Goal: Submit feedback/report problem: Submit feedback/report problem

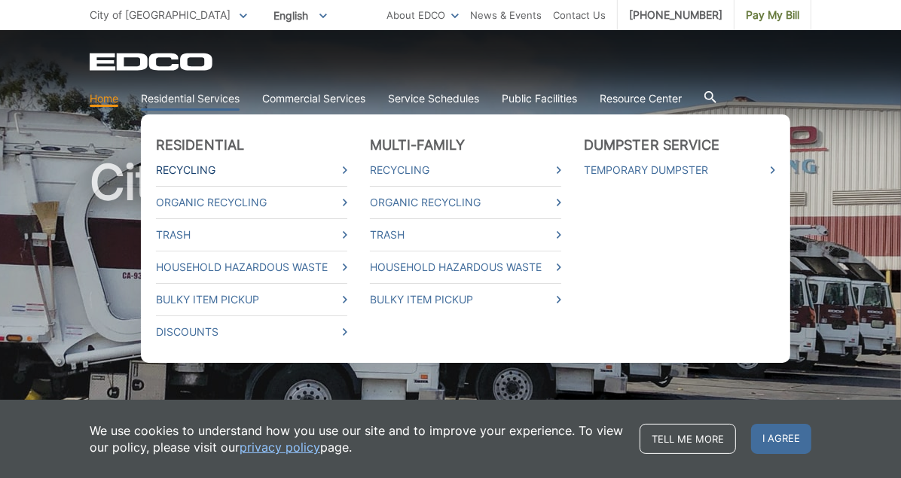
click at [184, 176] on link "Recycling" at bounding box center [251, 170] width 191 height 17
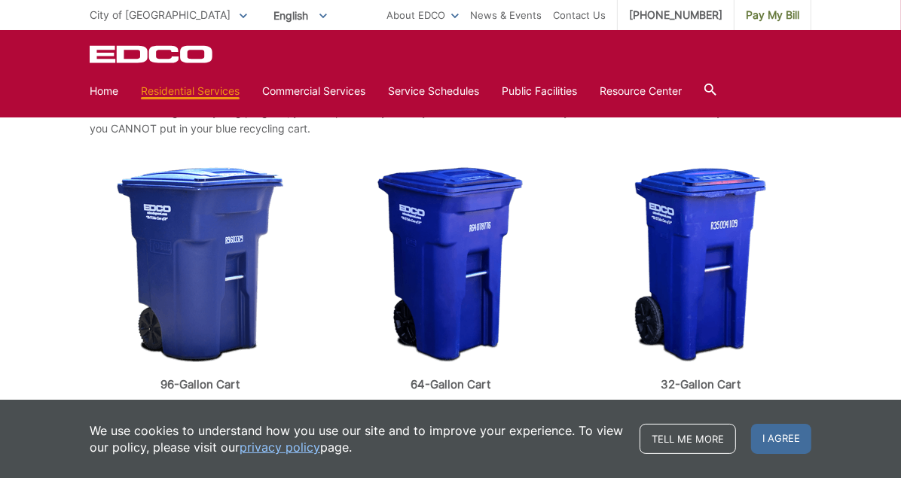
scroll to position [351, 0]
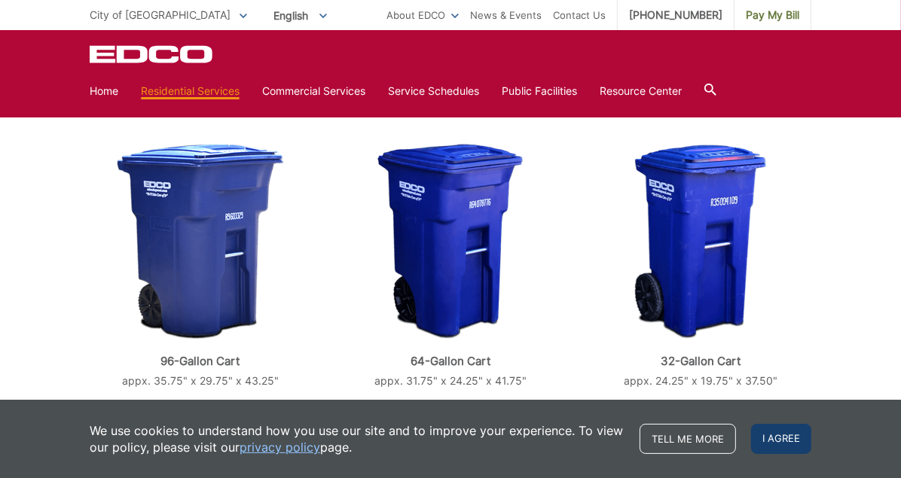
click at [799, 448] on span "I agree" at bounding box center [781, 439] width 60 height 30
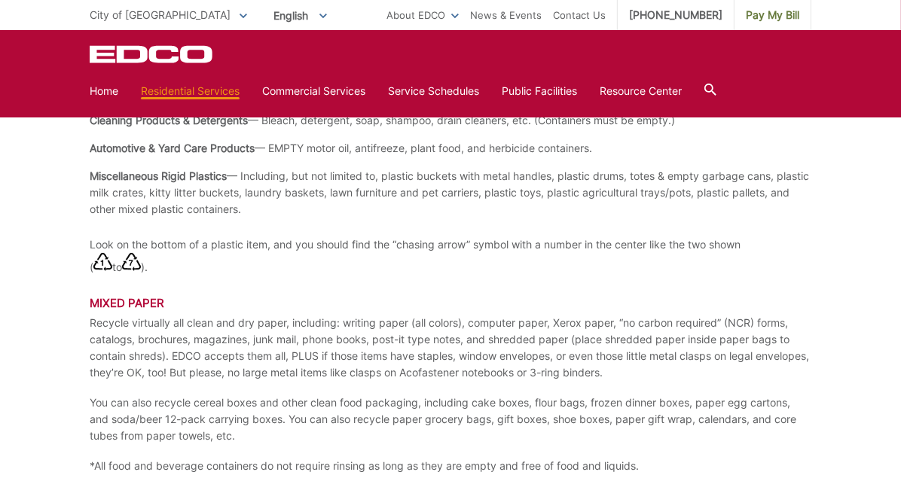
scroll to position [1858, 0]
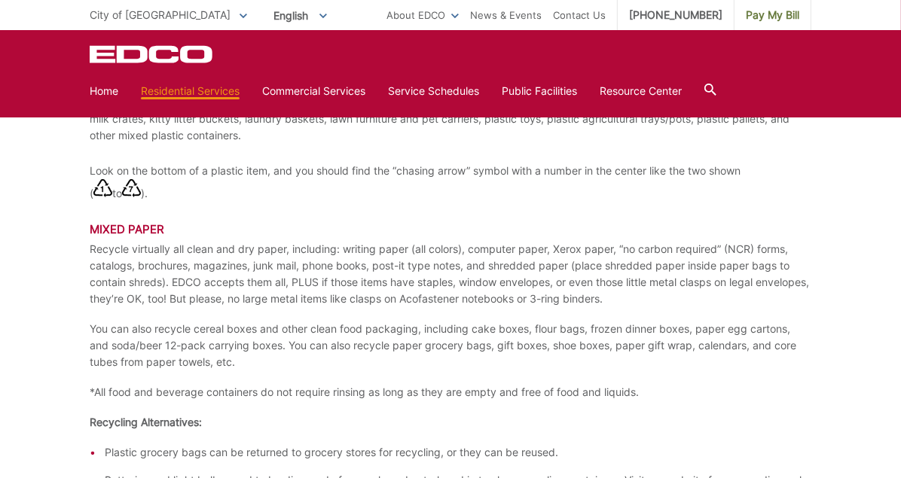
click at [714, 89] on icon at bounding box center [710, 90] width 12 height 12
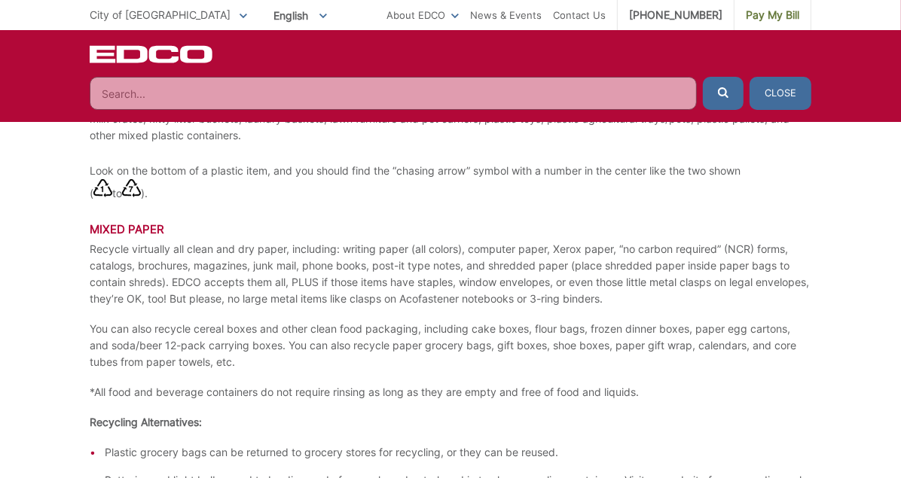
click at [636, 93] on input "Search" at bounding box center [393, 93] width 607 height 33
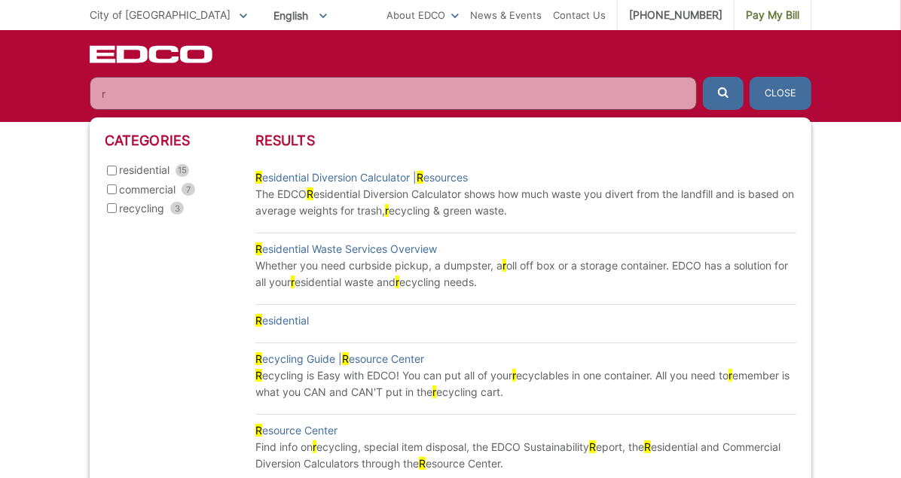
type input "r"
click at [175, 58] on icon "EDCD logo. Return to the homepage." at bounding box center [152, 54] width 124 height 17
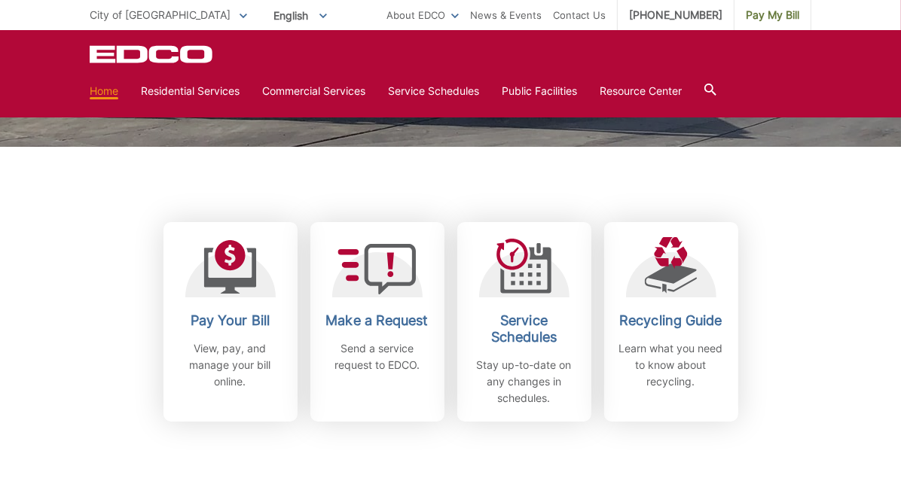
scroll to position [351, 0]
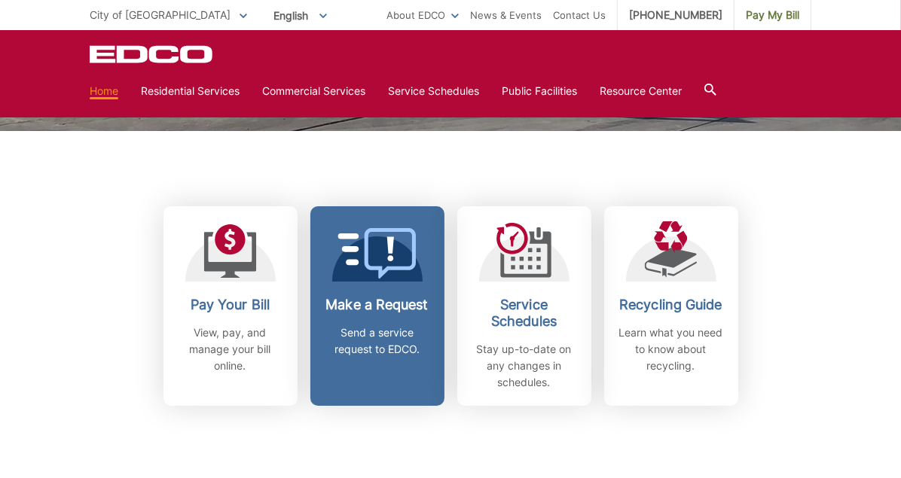
click at [367, 267] on icon at bounding box center [391, 253] width 52 height 51
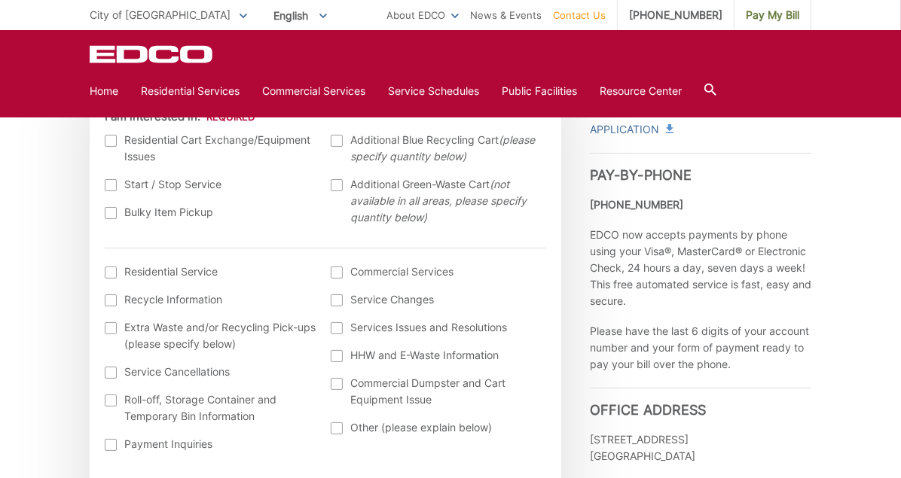
scroll to position [502, 0]
click at [109, 273] on div at bounding box center [111, 271] width 12 height 12
click at [0, 0] on input "I am interested in: (continued) *" at bounding box center [0, 0] width 0 height 0
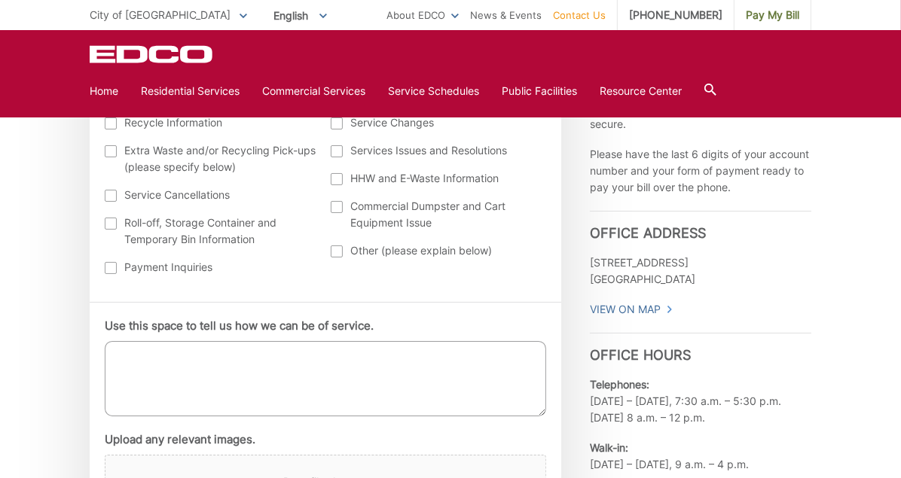
scroll to position [678, 0]
click at [246, 374] on textarea "Use this space to tell us how we can be of service." at bounding box center [326, 378] width 442 height 75
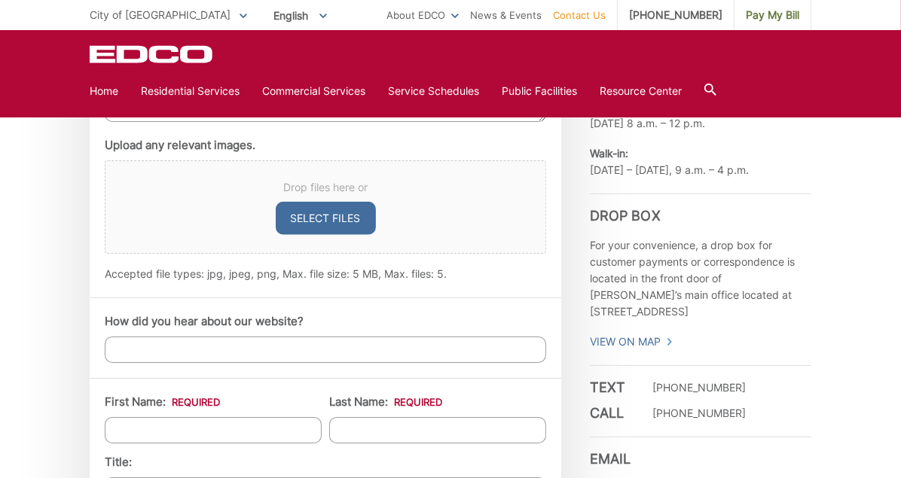
scroll to position [979, 0]
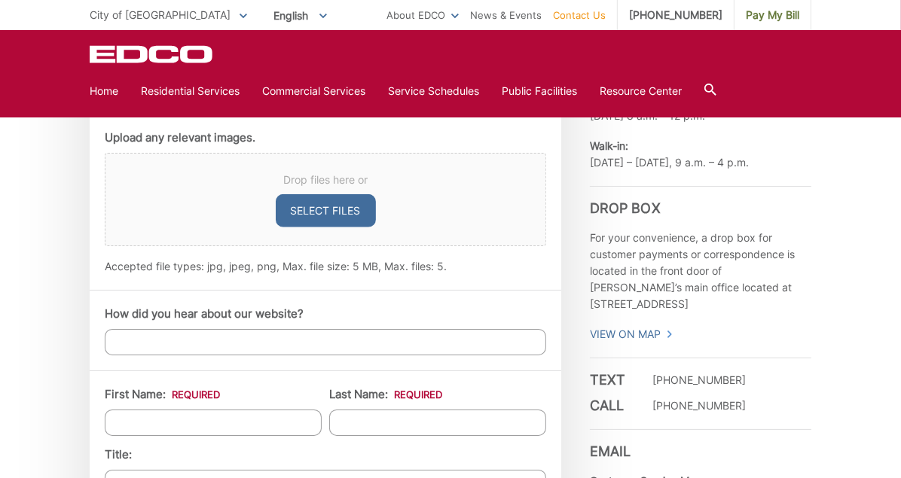
type textarea "Recycling dumpster at 1176 has not been picked up. Its full"
click at [259, 347] on input "How did you hear about our website?" at bounding box center [326, 342] width 442 height 26
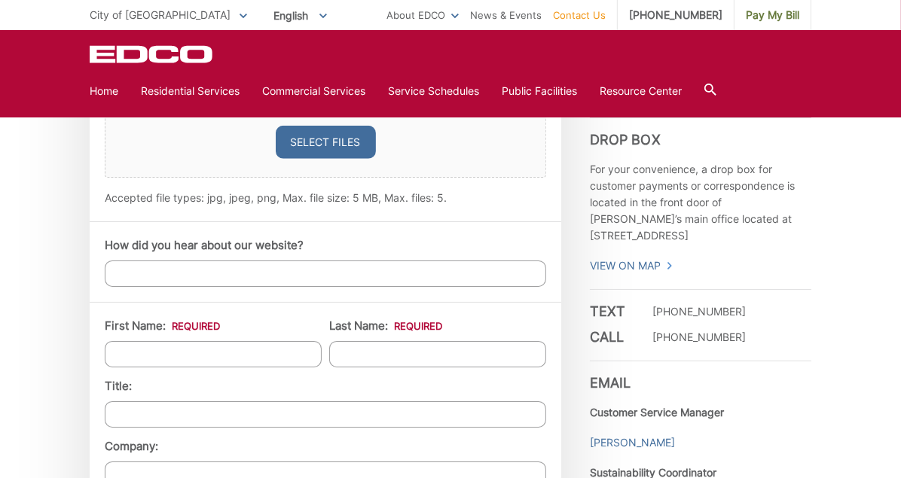
scroll to position [1055, 0]
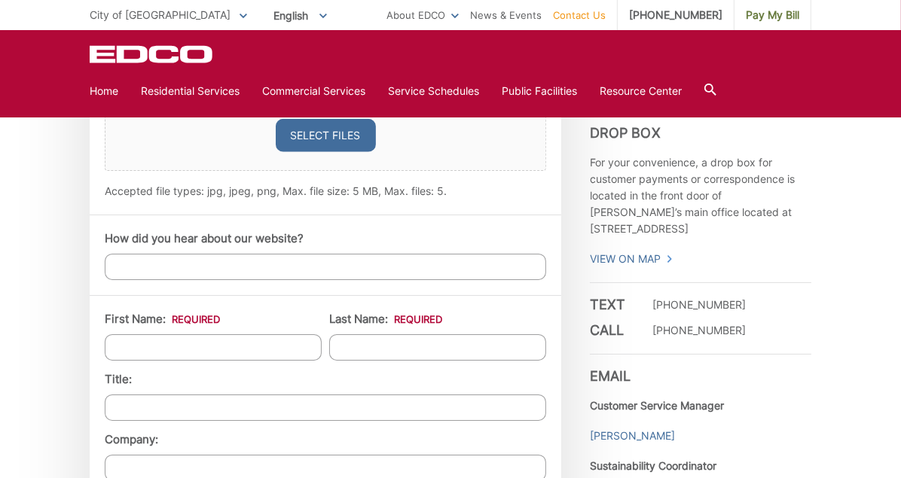
click at [261, 344] on input "First Name: *" at bounding box center [213, 348] width 217 height 26
type input "Jose"
click at [422, 341] on input "Last Name: *" at bounding box center [437, 348] width 217 height 26
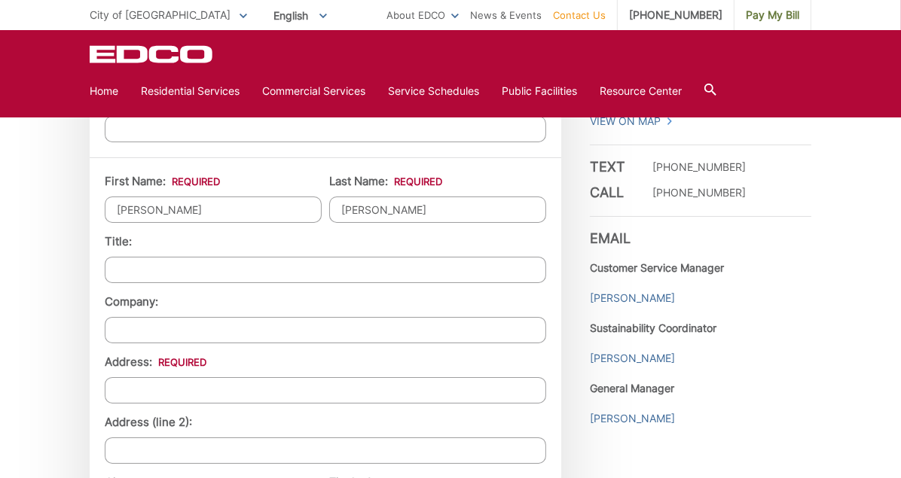
scroll to position [1206, 0]
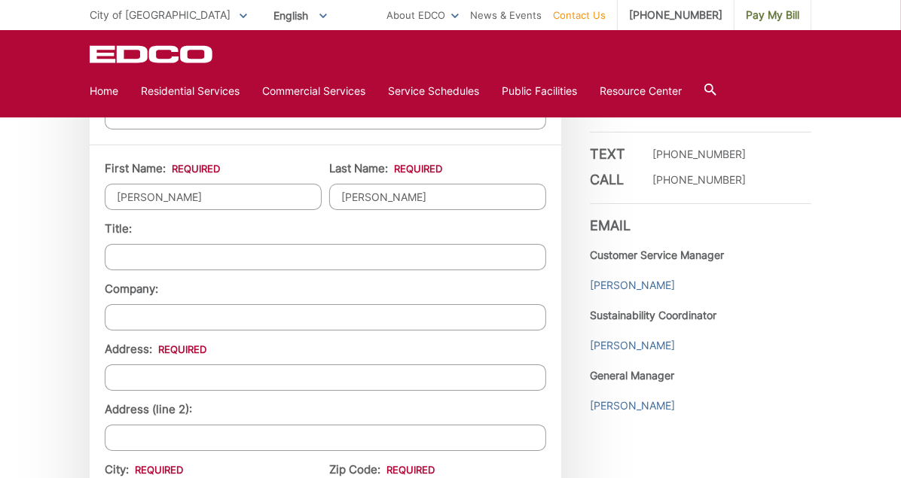
type input "Garcia"
click at [351, 384] on input "Address: *" at bounding box center [326, 378] width 442 height 26
type input "1176 North cuyamaca street"
type input "Apt 4"
type input "El Cajon"
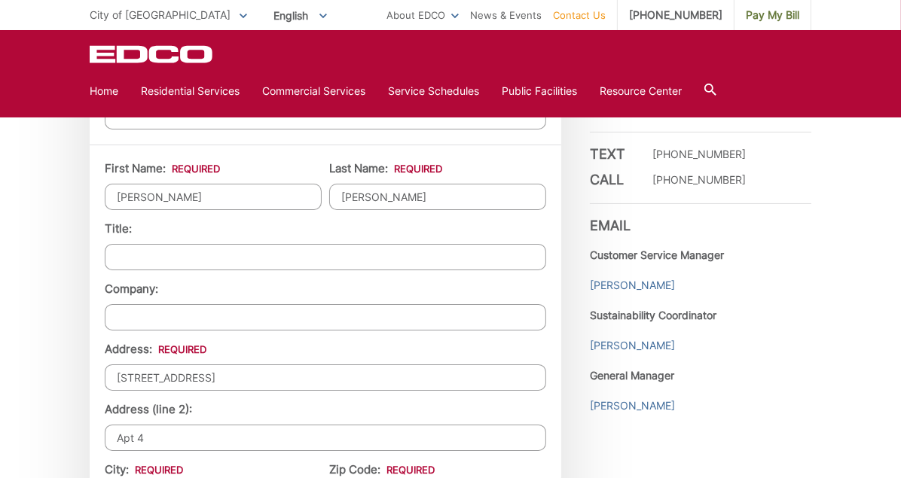
type input "92020"
type input "6195496938"
type input "athomerich@aol.com"
type input "(619) 549-6938"
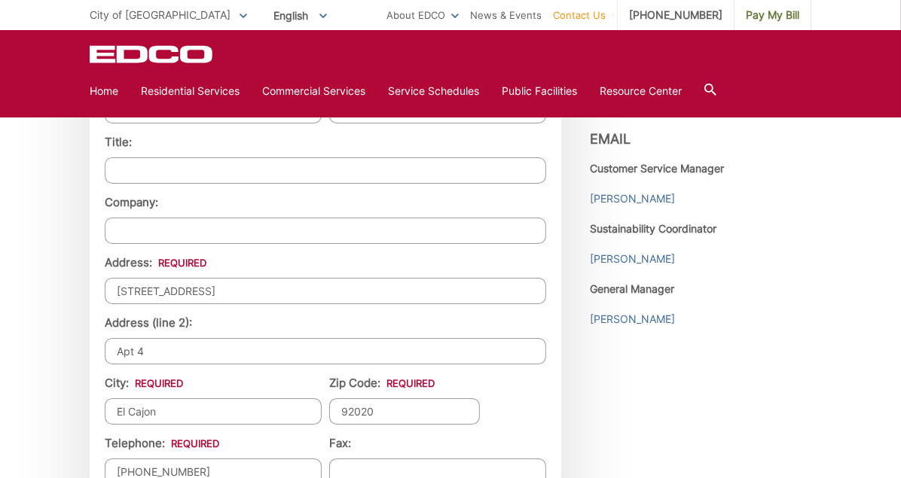
scroll to position [1306, 0]
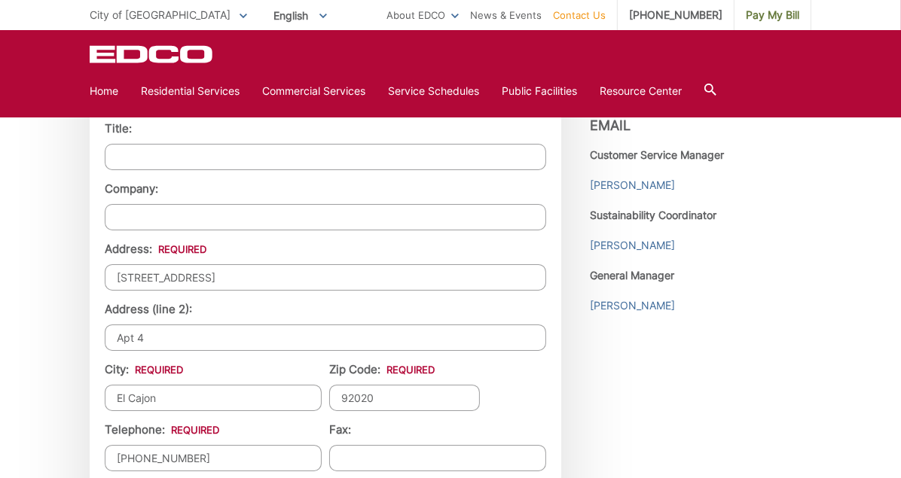
click at [176, 336] on input "Apt 4" at bounding box center [326, 338] width 442 height 26
type input "A"
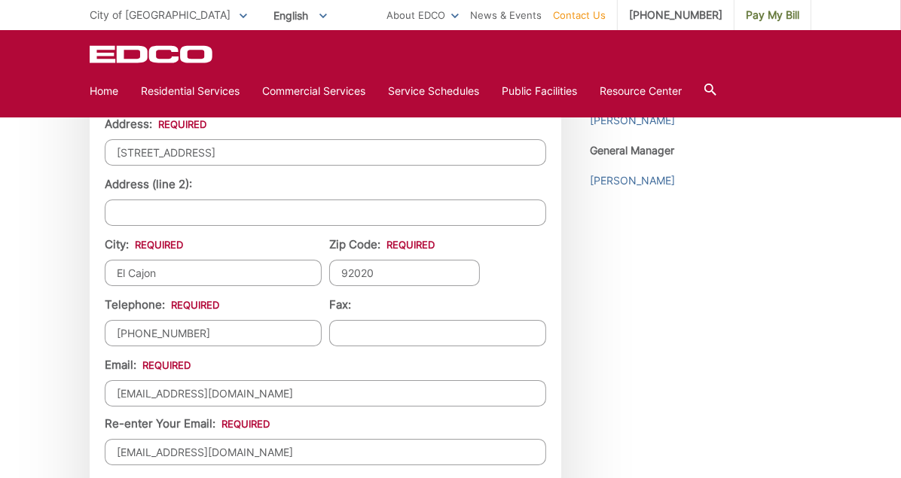
scroll to position [1432, 0]
click at [229, 391] on input "athomerich@aol.com" at bounding box center [326, 393] width 442 height 26
type input "a"
click at [257, 335] on input "(619) 549-6938" at bounding box center [213, 332] width 217 height 26
type input "(619) 920-5114"
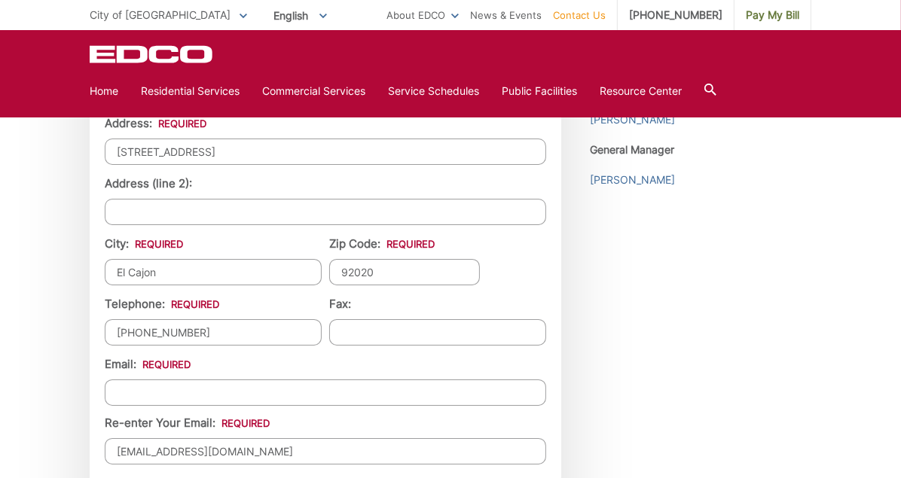
click at [261, 387] on input "Email *" at bounding box center [326, 393] width 442 height 26
click at [250, 387] on input "Email *" at bounding box center [326, 393] width 442 height 26
paste input "zedopico@yahoo.com"
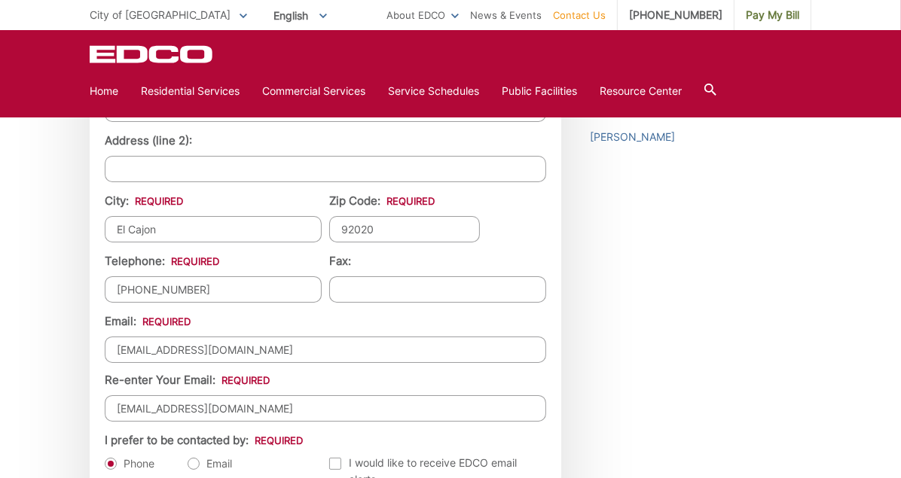
scroll to position [1481, 0]
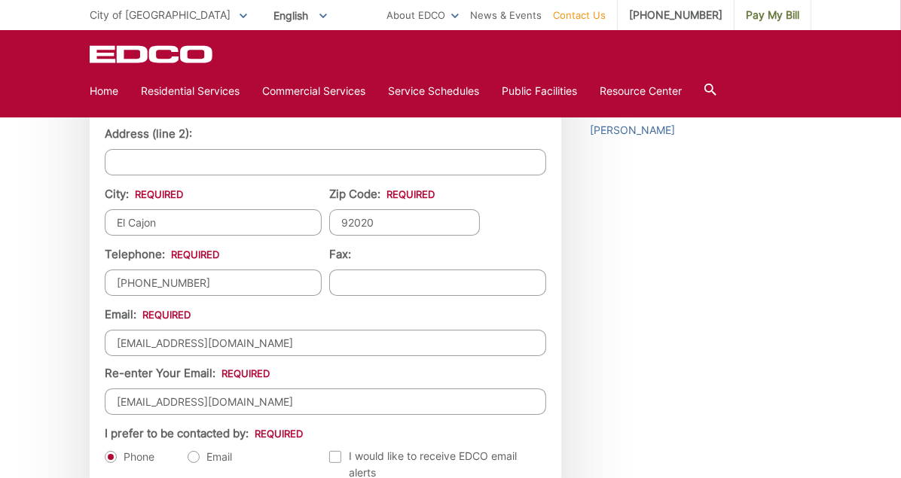
type input "zedopico@yahoo.com"
click at [246, 396] on input "athomerich@aol.com" at bounding box center [326, 402] width 442 height 26
type input "a"
paste input "zedopico@yahoo.com"
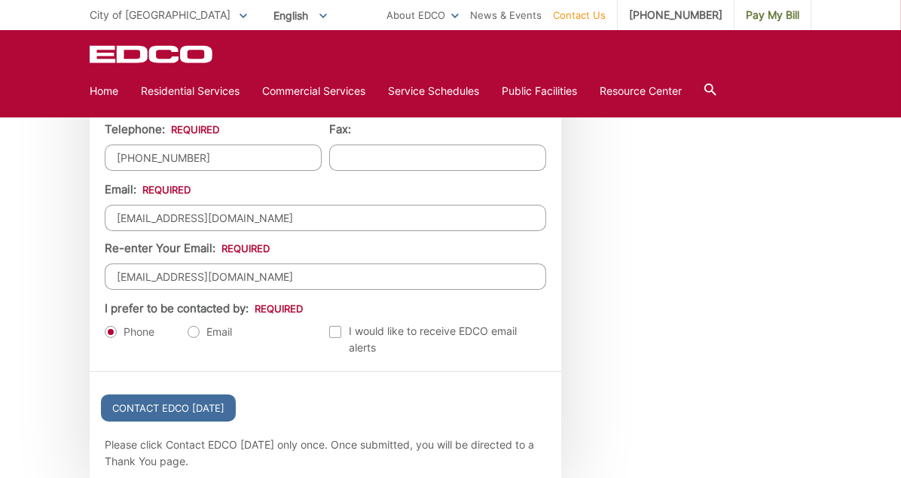
scroll to position [1607, 0]
type input "zedopico@yahoo.com"
click at [194, 333] on label "Email" at bounding box center [210, 331] width 44 height 15
radio input "true"
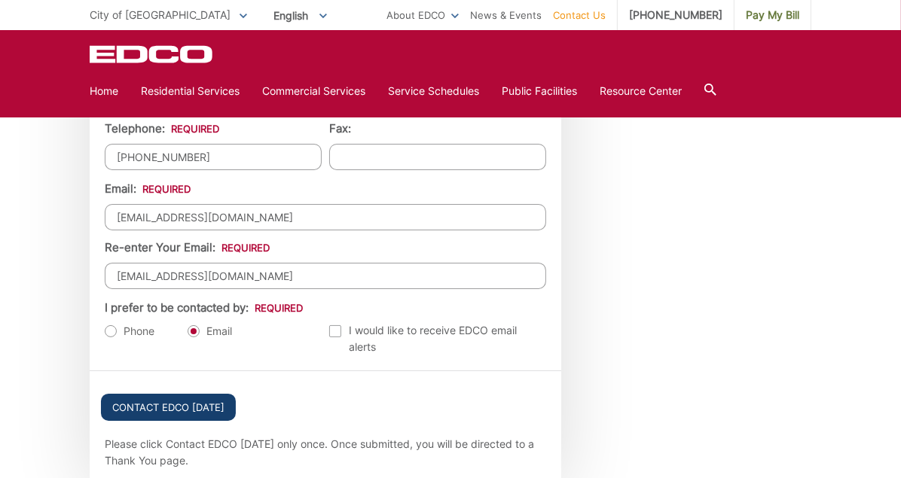
click at [185, 406] on input "Contact EDCO Today" at bounding box center [168, 407] width 135 height 27
